Goal: Communication & Community: Ask a question

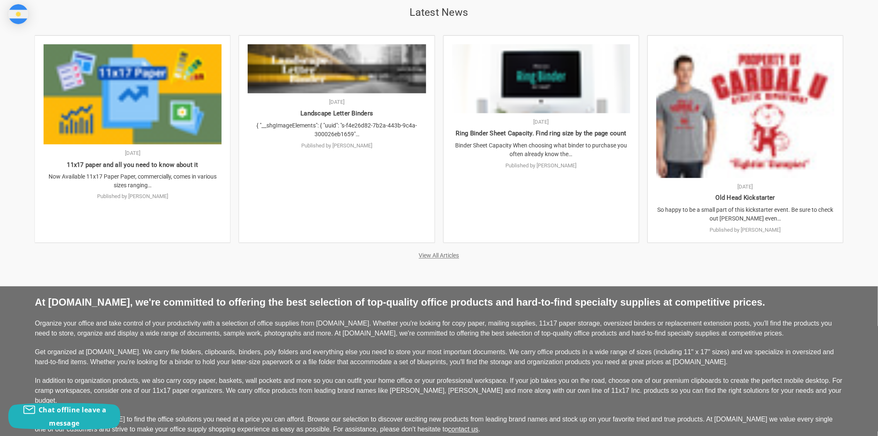
scroll to position [1762, 0]
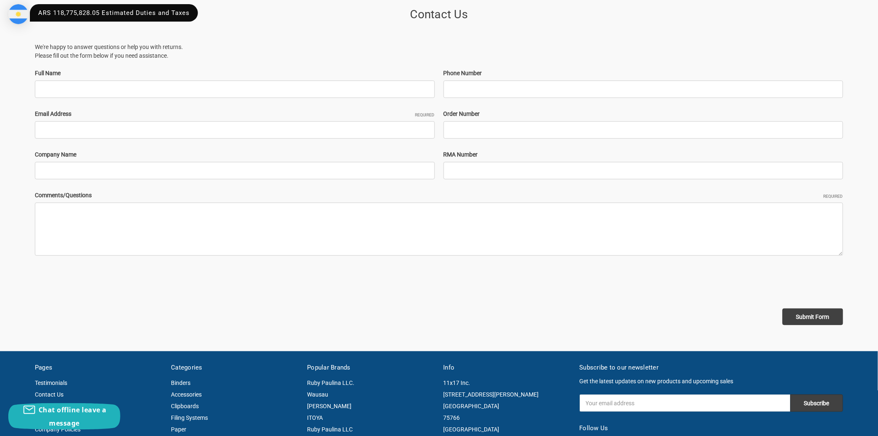
scroll to position [92, 0]
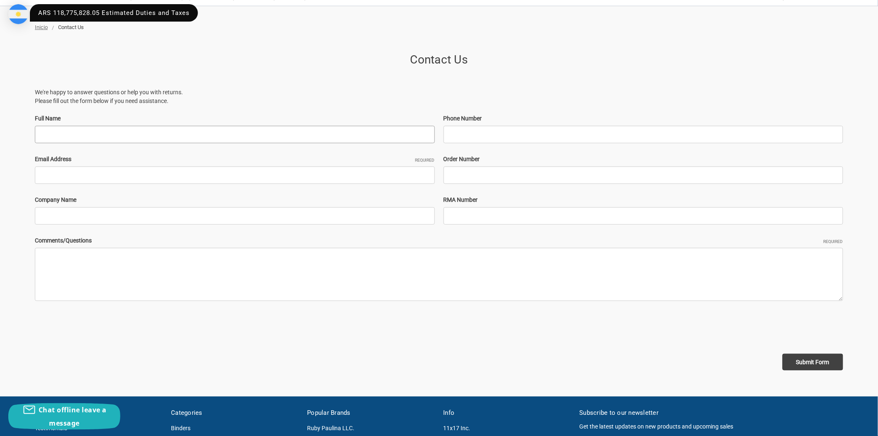
click at [161, 132] on input "Full Name" at bounding box center [235, 134] width 400 height 17
type input "Edgar Arraez"
type input "q"
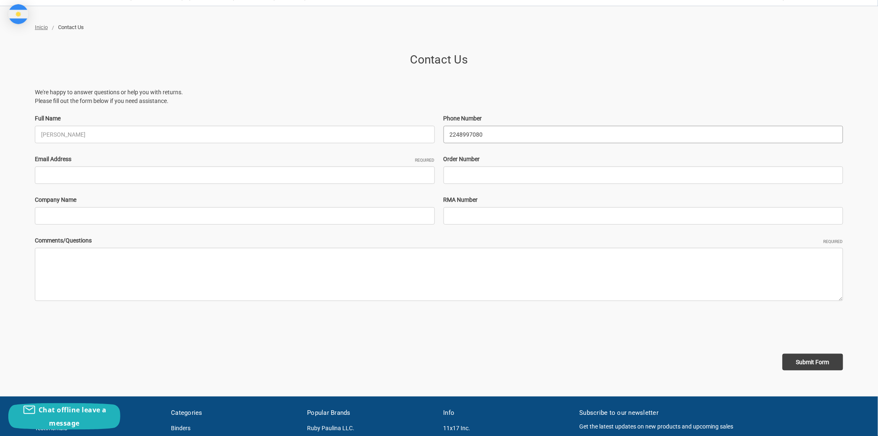
type input "2248997080"
type input "edgar@sovamaxusa.com"
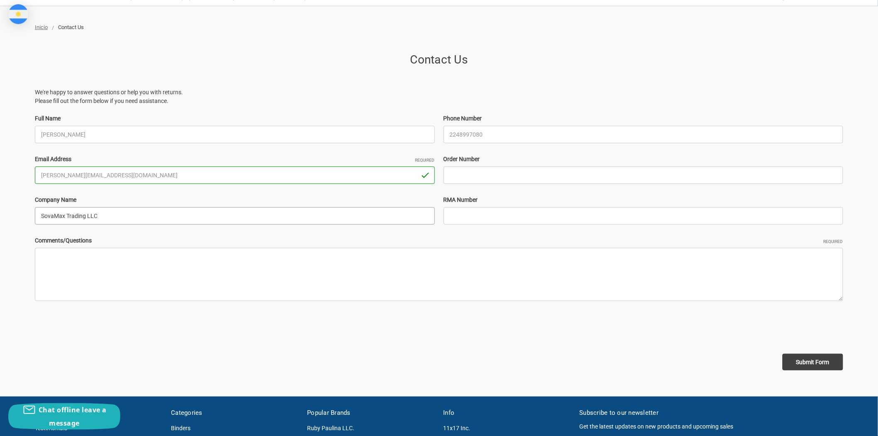
type input "SovaMax Trading LLC"
click at [249, 277] on textarea "Comments/Questions Required" at bounding box center [439, 274] width 808 height 53
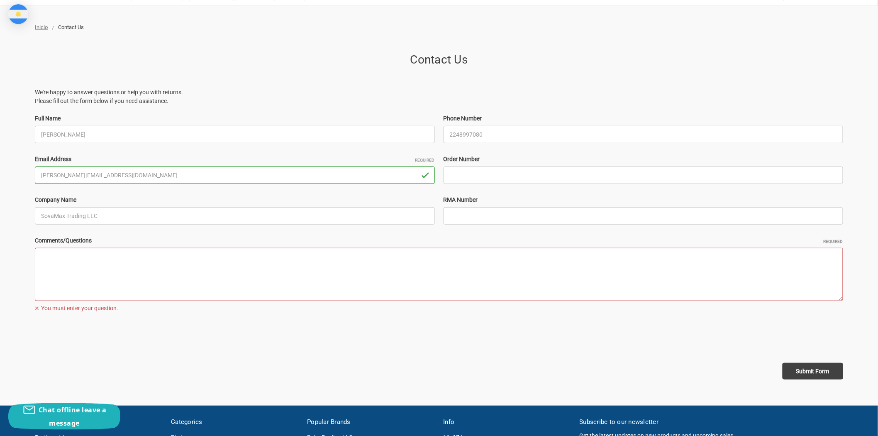
click at [73, 281] on textarea "Comments/Questions Required" at bounding box center [439, 274] width 808 height 53
paste textarea "Hello Seth, This is Edgar, from SovaMax Trading. I hope this email finds you we…"
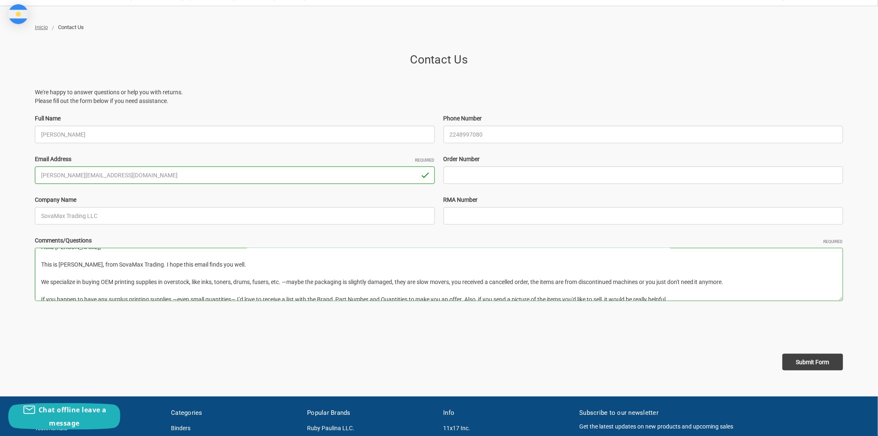
scroll to position [0, 0]
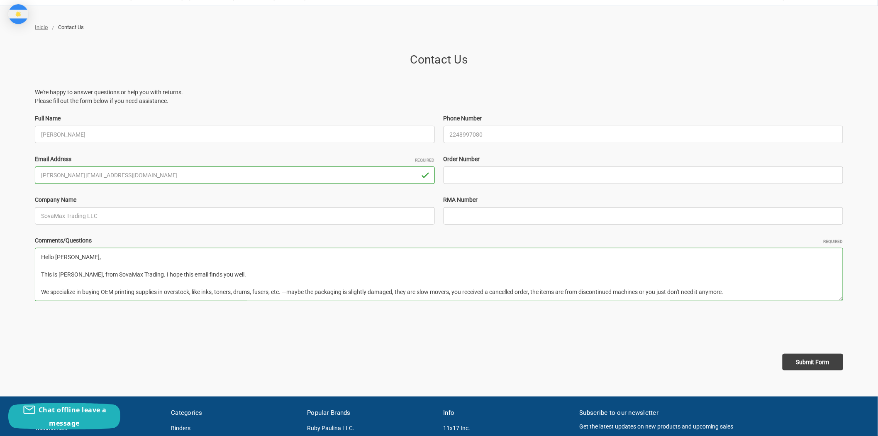
click at [66, 255] on textarea "Hello Seth, This is Edgar, from SovaMax Trading. I hope this email finds you we…" at bounding box center [439, 274] width 808 height 53
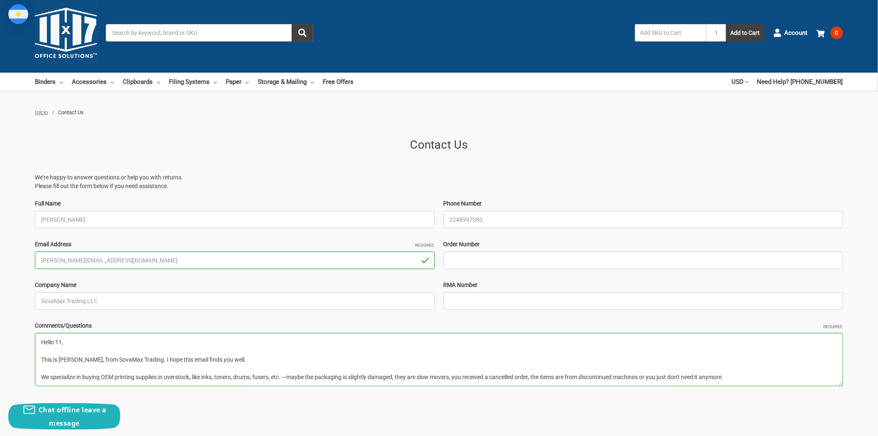
scroll to position [230, 0]
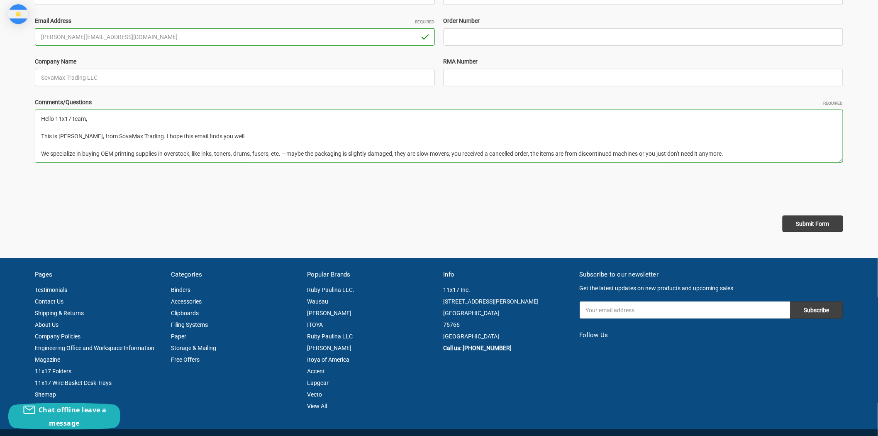
type textarea "Hello 11x17 team, This is Edgar, from SovaMax Trading. I hope this email finds …"
click at [822, 225] on input "Submit Form" at bounding box center [813, 223] width 61 height 17
